Goal: Information Seeking & Learning: Understand process/instructions

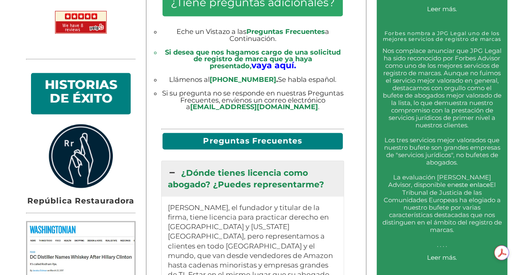
scroll to position [566, 0]
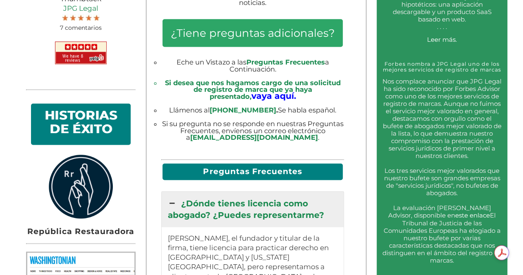
click at [233, 164] on h2 "Preguntas Frecuentes" at bounding box center [253, 171] width 180 height 16
click at [235, 171] on h2 "Preguntas Frecuentes" at bounding box center [253, 171] width 180 height 16
click at [258, 173] on h2 "Preguntas Frecuentes" at bounding box center [253, 171] width 180 height 16
click at [260, 168] on h2 "Preguntas Frecuentes" at bounding box center [253, 171] width 180 height 16
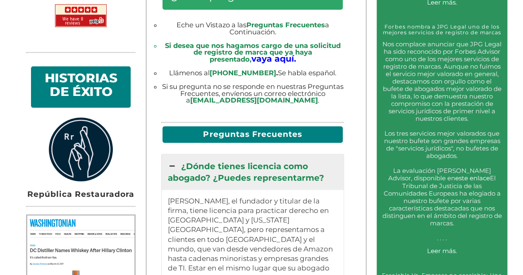
scroll to position [649, 0]
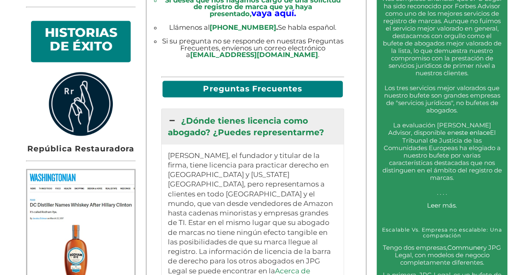
click at [175, 119] on icon at bounding box center [172, 121] width 9 height 12
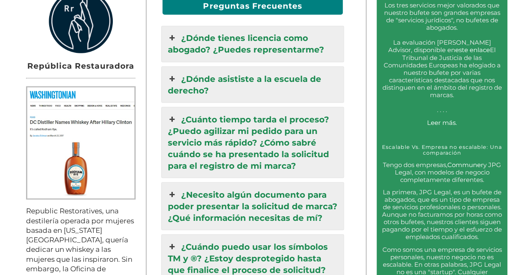
scroll to position [773, 0]
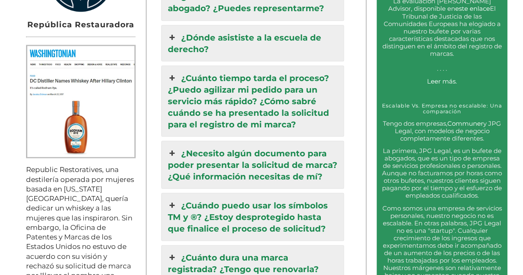
click at [173, 78] on icon at bounding box center [172, 78] width 9 height 12
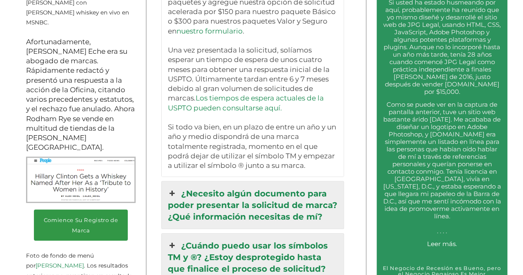
scroll to position [1228, 0]
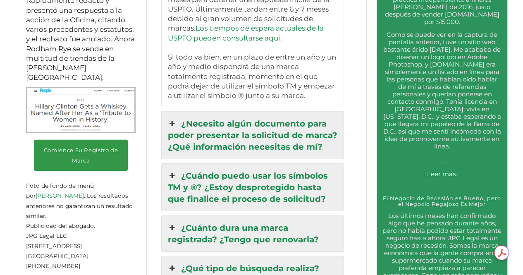
click at [173, 122] on icon at bounding box center [172, 124] width 9 height 12
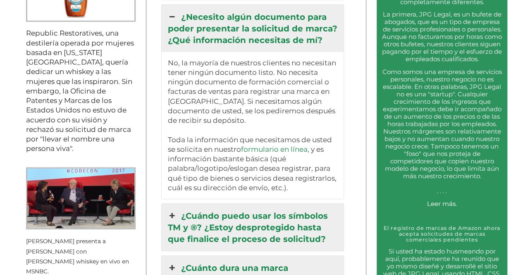
scroll to position [896, 0]
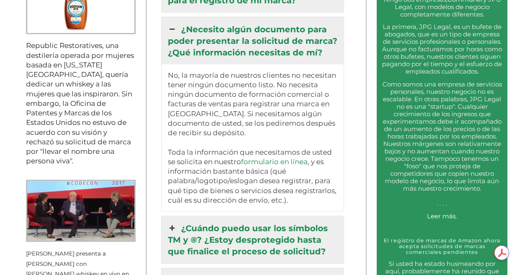
click at [287, 159] on link "formulario en línea" at bounding box center [274, 162] width 67 height 8
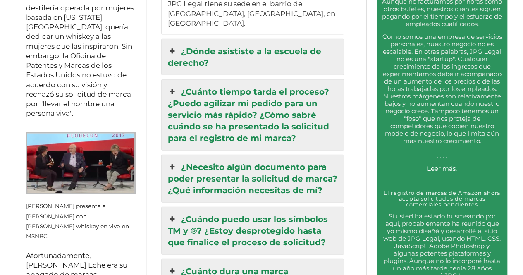
scroll to position [1034, 0]
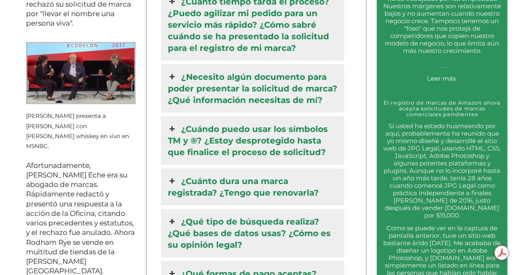
click at [175, 175] on icon at bounding box center [172, 181] width 9 height 12
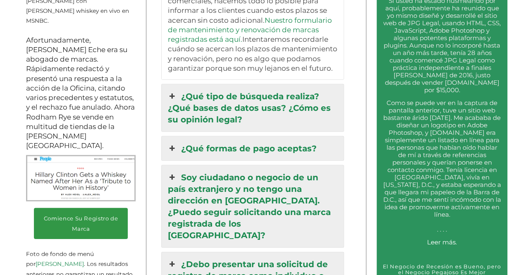
scroll to position [1199, 0]
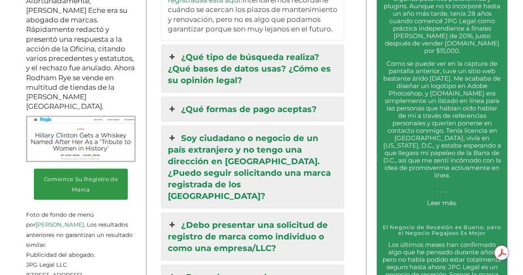
click at [175, 132] on icon at bounding box center [172, 138] width 9 height 12
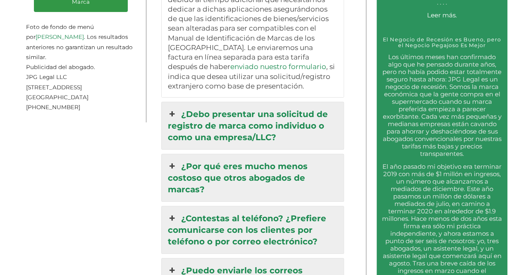
scroll to position [1405, 0]
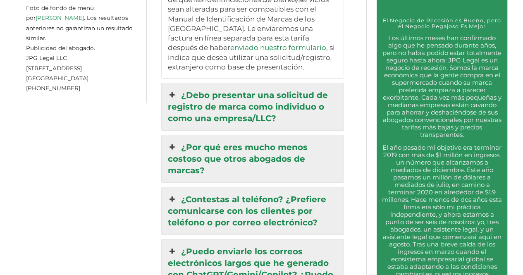
click at [170, 141] on icon at bounding box center [172, 147] width 9 height 12
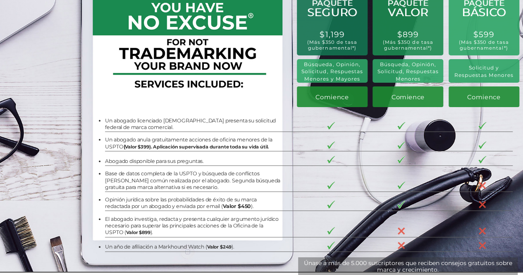
scroll to position [0, 0]
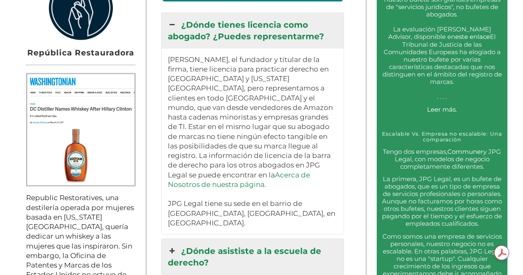
scroll to position [620, 0]
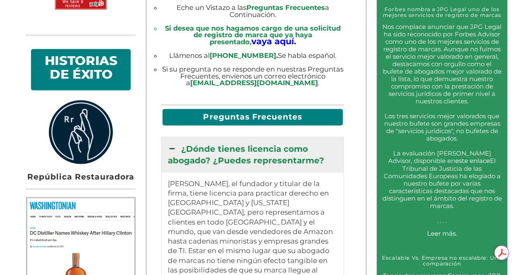
click at [172, 148] on icon at bounding box center [172, 149] width 9 height 12
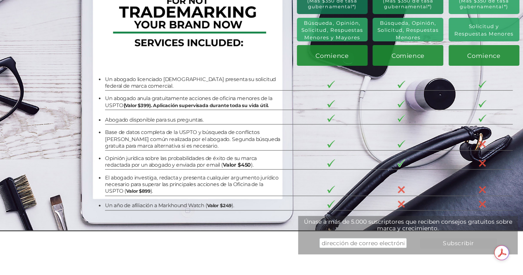
scroll to position [0, 0]
